Goal: Find specific page/section

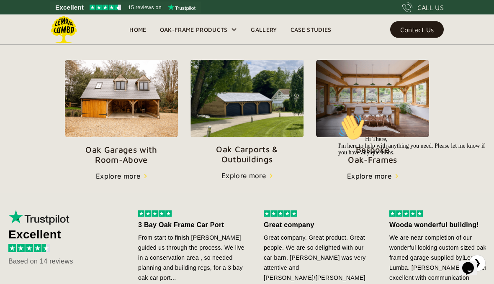
scroll to position [292, 0]
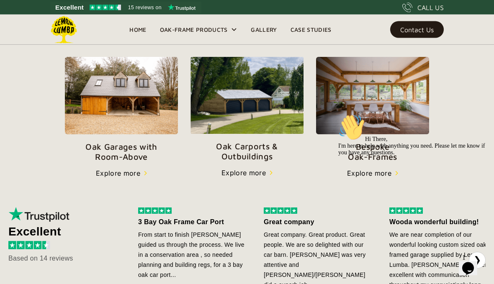
click at [128, 160] on p "Oak Garages with   Room-Above" at bounding box center [121, 152] width 113 height 20
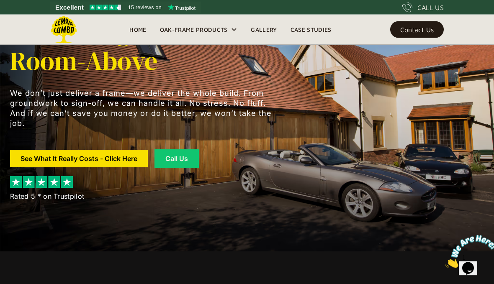
scroll to position [33, 0]
click at [108, 159] on link "See What It Really Costs - Click Here" at bounding box center [79, 159] width 138 height 18
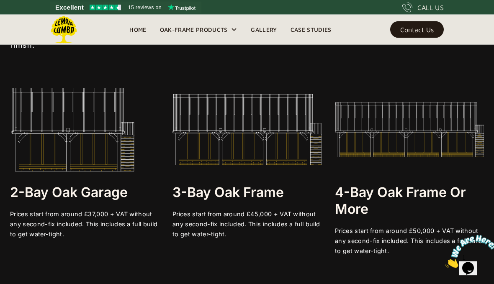
scroll to position [1452, 0]
